Goal: Task Accomplishment & Management: Use online tool/utility

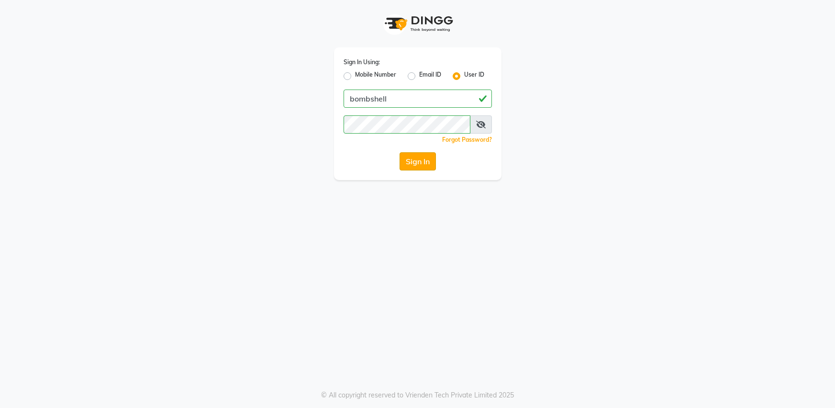
click at [422, 165] on button "Sign In" at bounding box center [418, 161] width 36 height 18
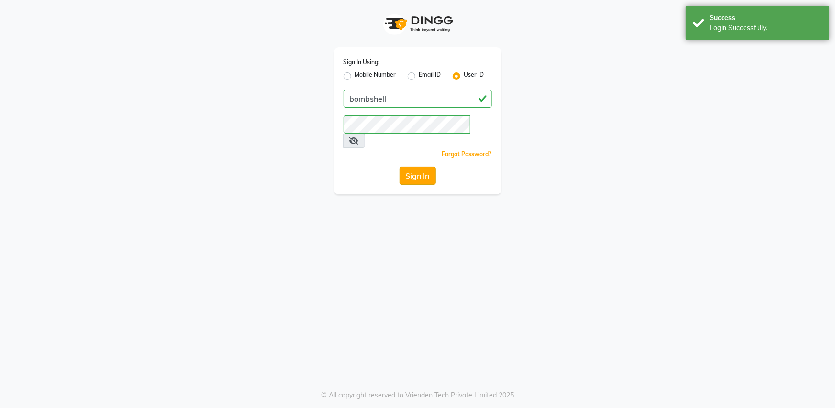
select select "service"
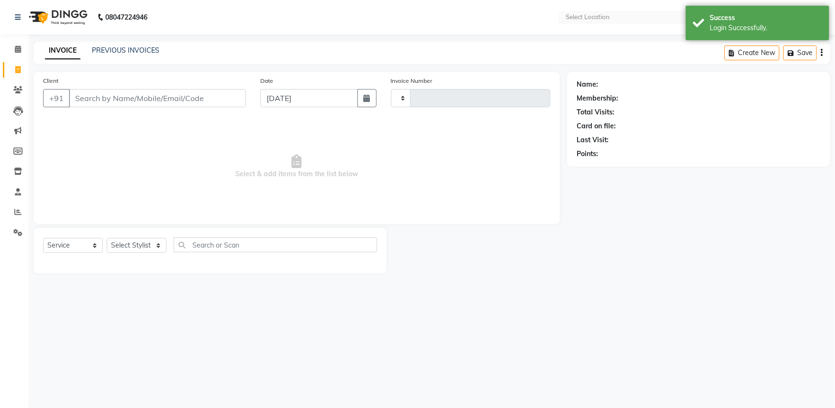
select select "en"
select select "4965"
type input "1280"
click at [121, 244] on select "Select Stylist [PERSON_NAME] Ananta [PERSON_NAME] [PERSON_NAME] dhanlaxmi poona…" at bounding box center [137, 245] width 60 height 15
select select "33525"
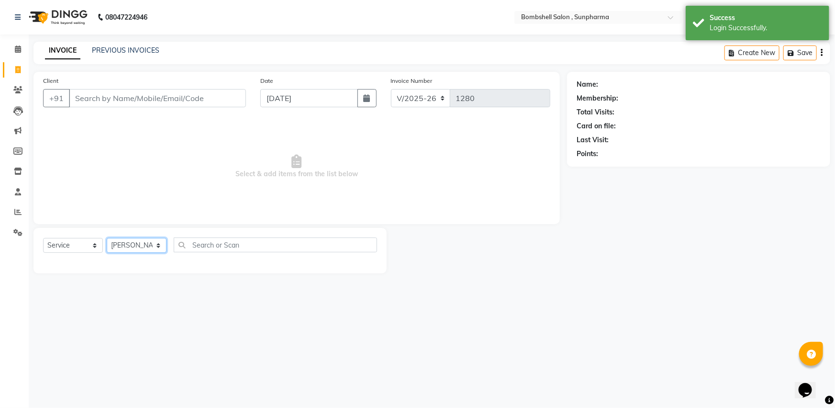
click at [107, 238] on select "Select Stylist [PERSON_NAME] Ananta [PERSON_NAME] [PERSON_NAME] dhanlaxmi poona…" at bounding box center [137, 245] width 60 height 15
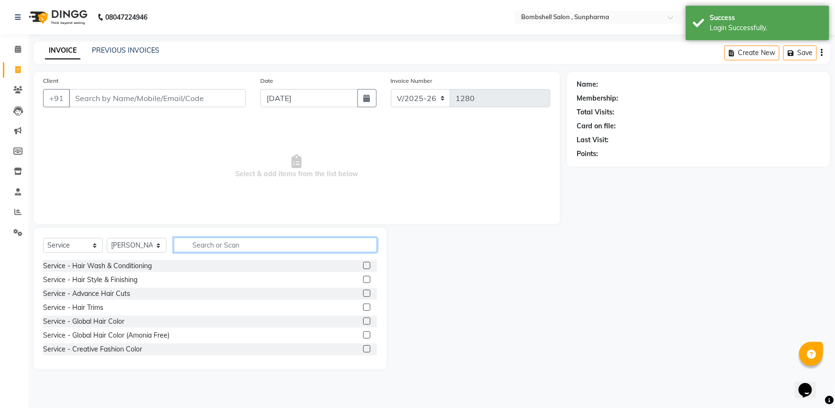
click at [210, 244] on input "text" at bounding box center [275, 244] width 203 height 15
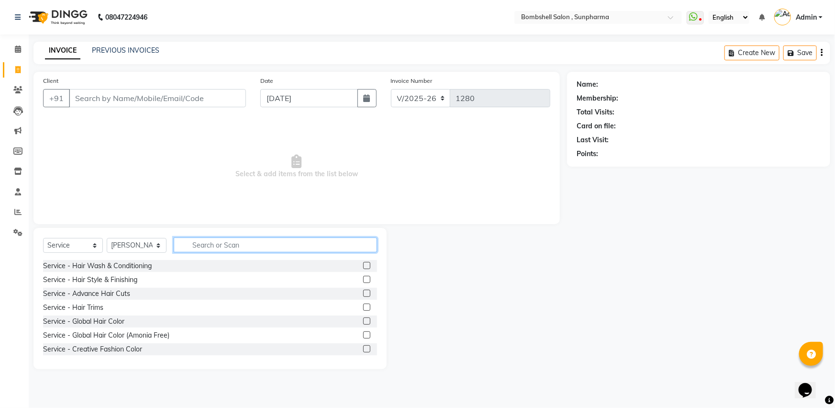
type input "e"
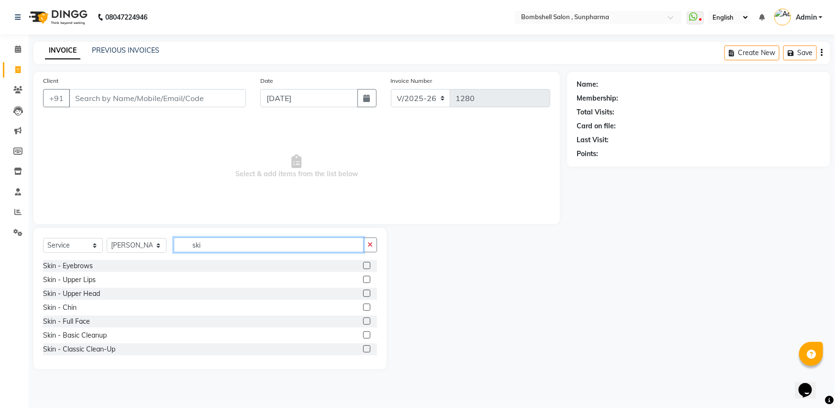
type input "ski"
click at [363, 266] on label at bounding box center [366, 265] width 7 height 7
click at [363, 266] on input "checkbox" at bounding box center [366, 266] width 6 height 6
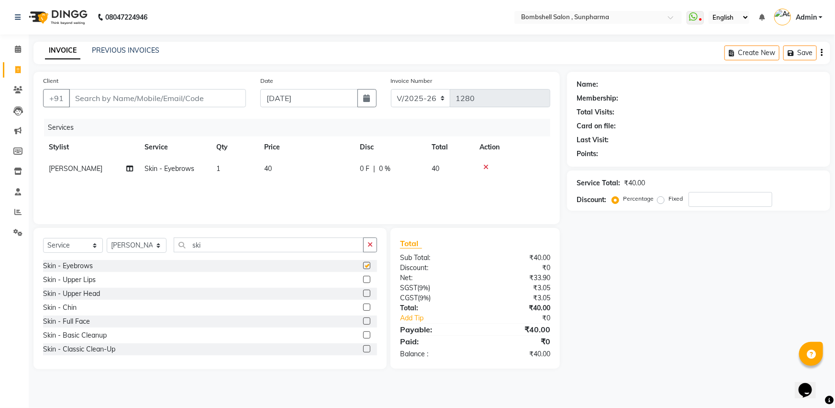
checkbox input "false"
click at [91, 91] on input "Client" at bounding box center [157, 98] width 177 height 18
type input "tr"
type input "0"
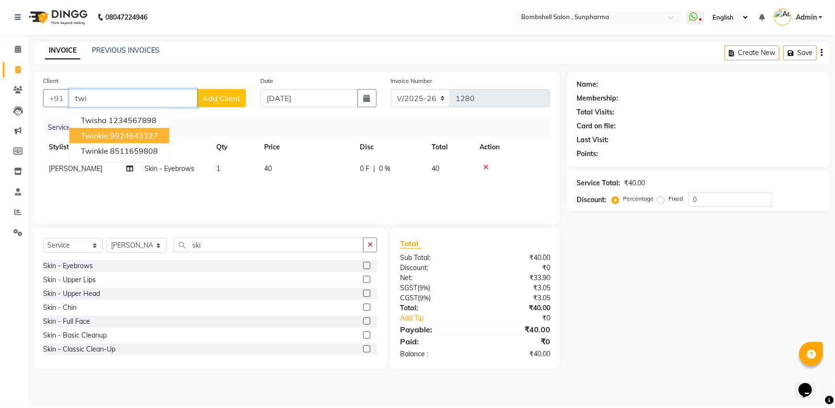
click at [137, 134] on ngb-highlight "9924643327" at bounding box center [134, 136] width 48 height 10
type input "9924643327"
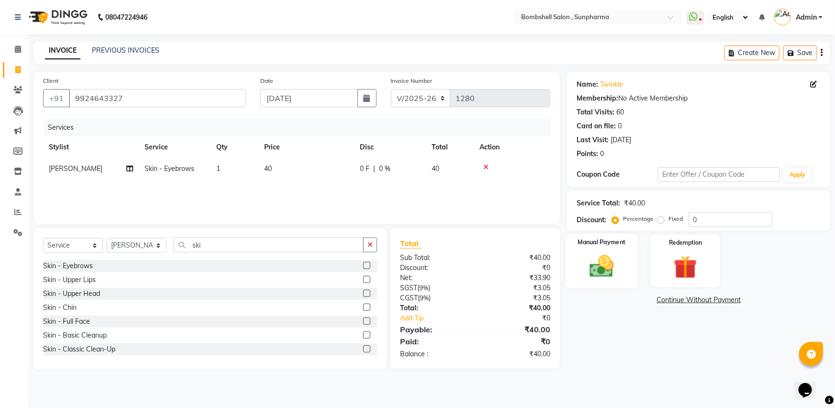
click at [600, 273] on img at bounding box center [602, 266] width 39 height 28
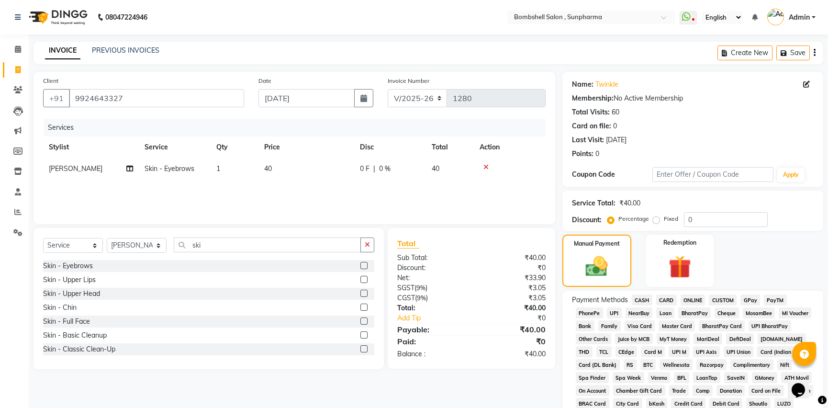
click at [746, 298] on span "GPay" at bounding box center [751, 299] width 20 height 11
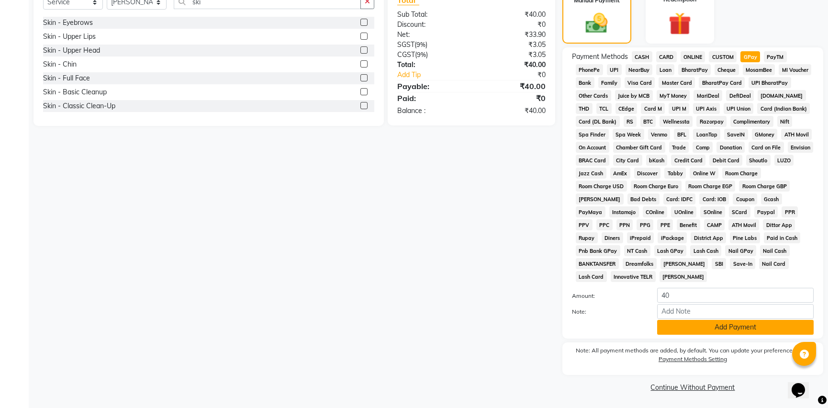
scroll to position [244, 0]
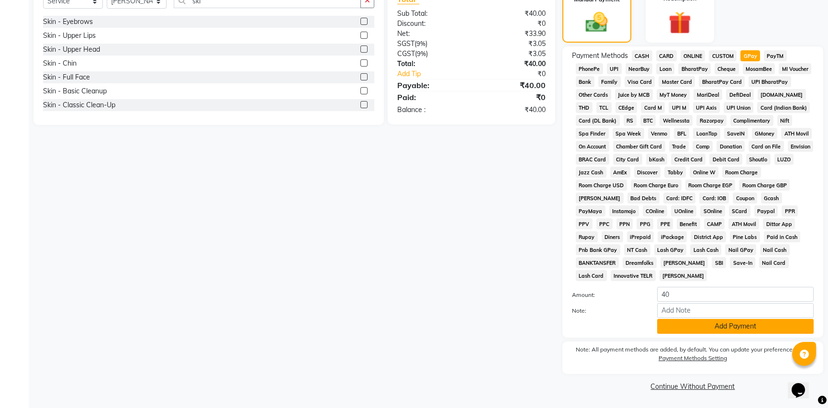
click at [736, 329] on button "Add Payment" at bounding box center [735, 326] width 157 height 15
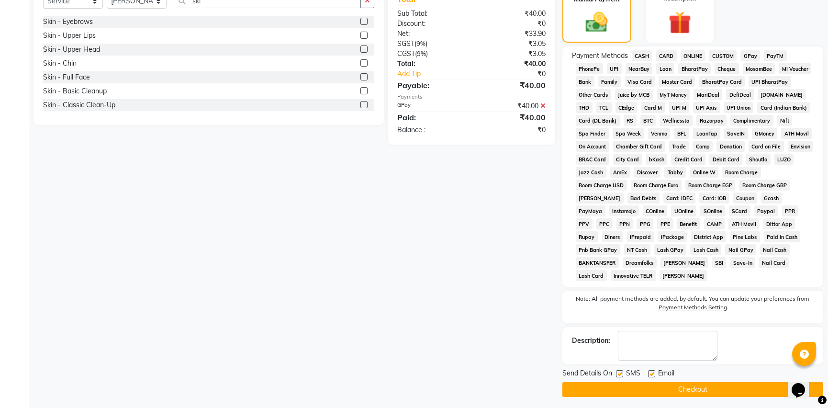
click at [720, 389] on button "Checkout" at bounding box center [692, 389] width 261 height 15
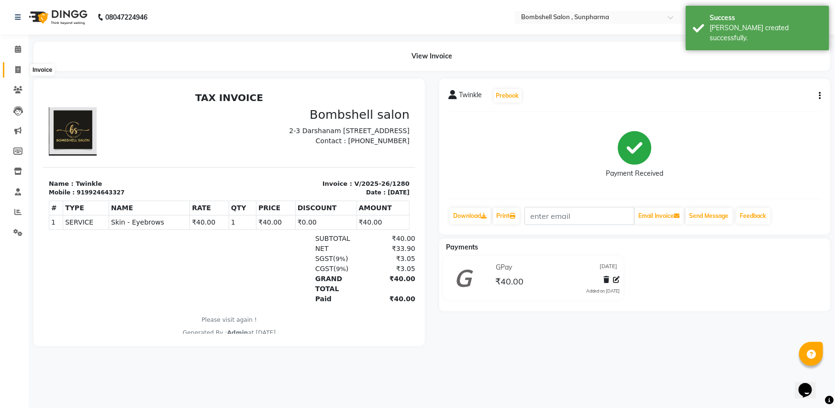
click at [16, 70] on icon at bounding box center [17, 69] width 5 height 7
select select "service"
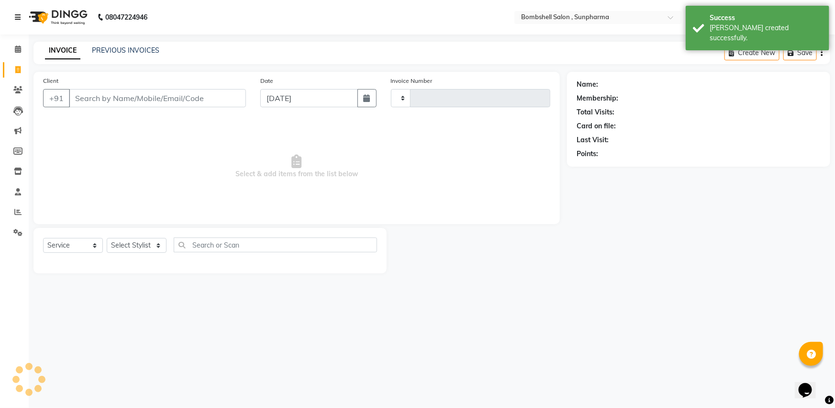
type input "1281"
select select "4965"
